Goal: Task Accomplishment & Management: Complete application form

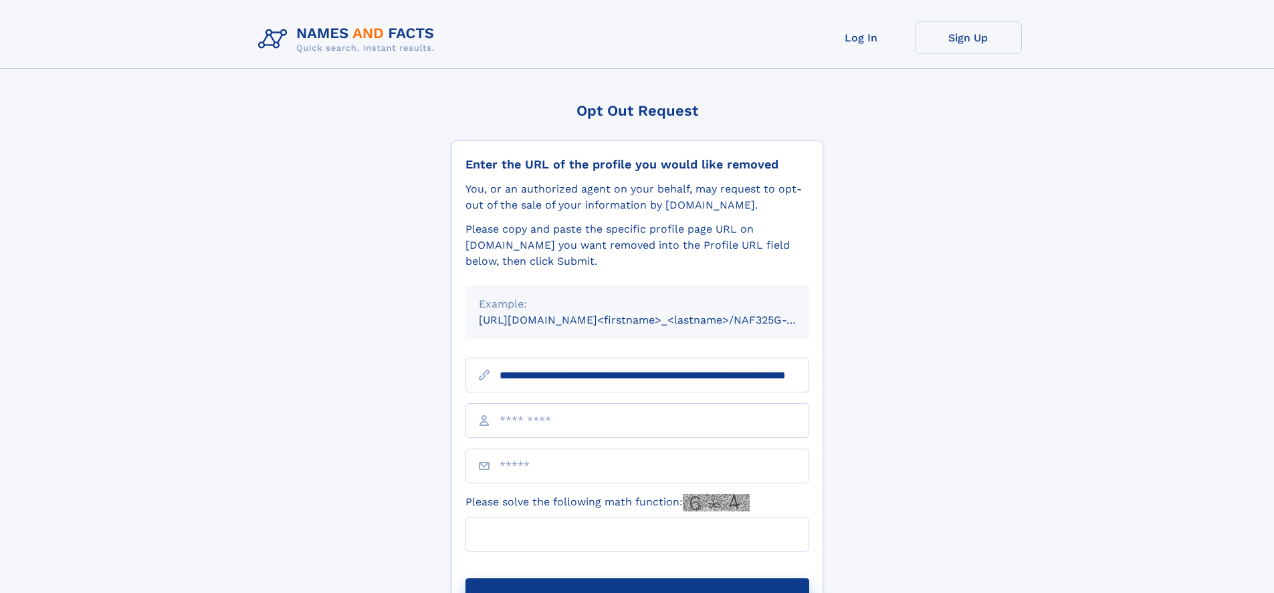
scroll to position [0, 124]
type input "**********"
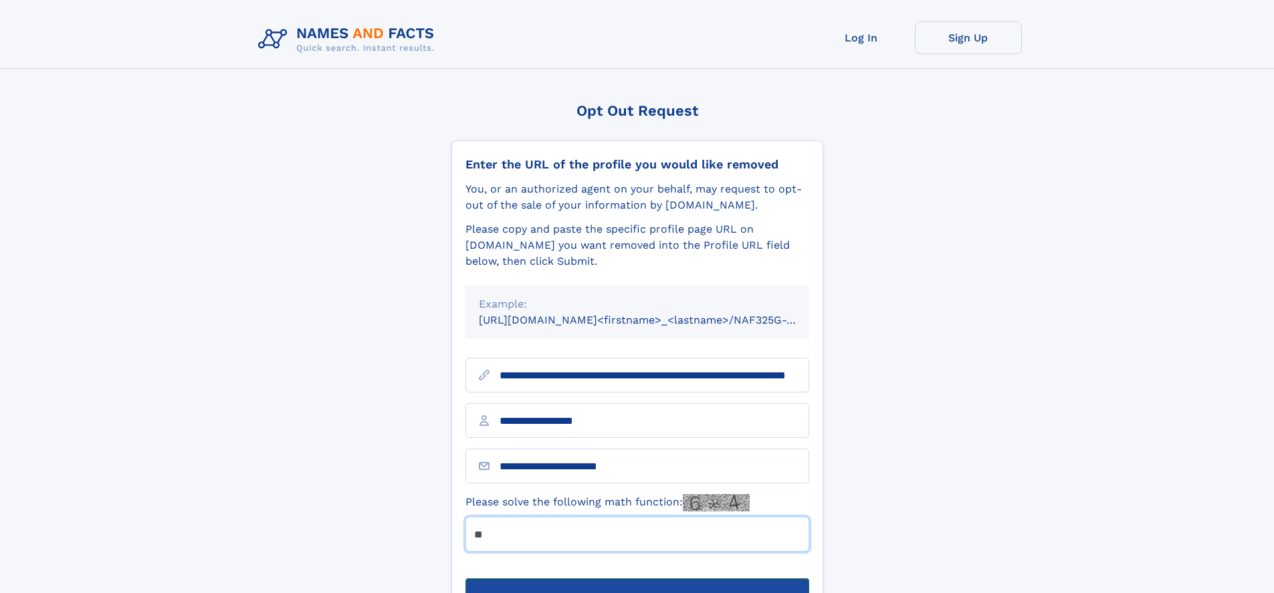
type input "**"
click at [637, 579] on button "Submit Opt Out Request" at bounding box center [638, 600] width 344 height 43
